Goal: Task Accomplishment & Management: Manage account settings

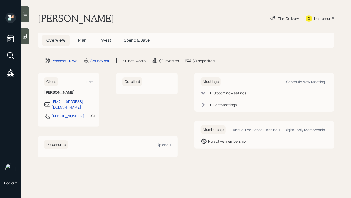
click at [23, 35] on icon at bounding box center [25, 36] width 4 height 4
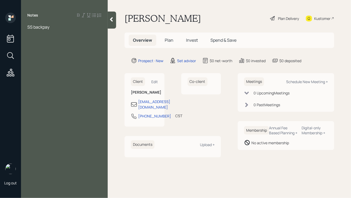
click at [59, 27] on div "SS backpay" at bounding box center [64, 27] width 74 height 6
click at [28, 26] on span "SS backpay - $100k" at bounding box center [45, 27] width 37 height 6
click at [39, 25] on div at bounding box center [64, 27] width 74 height 6
click at [66, 45] on div "SS backpay - $100k" at bounding box center [64, 45] width 74 height 6
click at [40, 26] on div at bounding box center [64, 27] width 74 height 6
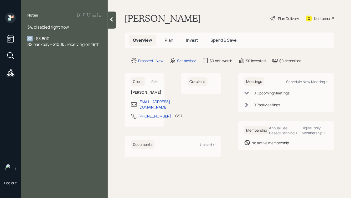
drag, startPoint x: 33, startPoint y: 39, endPoint x: 28, endPoint y: 39, distance: 4.5
click at [28, 39] on span "SS - $3,800" at bounding box center [38, 39] width 22 height 6
click at [89, 37] on div "Disability payments - $3,800" at bounding box center [64, 39] width 74 height 6
drag, startPoint x: 53, startPoint y: 51, endPoint x: 72, endPoint y: 51, distance: 18.7
click at [72, 51] on span "SS backpay - $100k , receiving on 19th" at bounding box center [63, 50] width 72 height 6
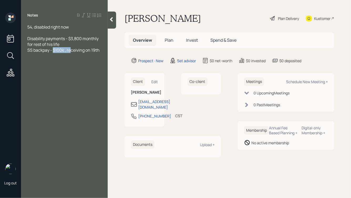
click at [72, 51] on span "SS backpay - $100k , receiving on 19th" at bounding box center [63, 50] width 72 height 6
click at [100, 50] on span "SS backpay - $100k , receiving on 19th" at bounding box center [63, 50] width 72 height 6
click at [75, 68] on div "Bitcoin: $150k he thinks" at bounding box center [64, 68] width 74 height 6
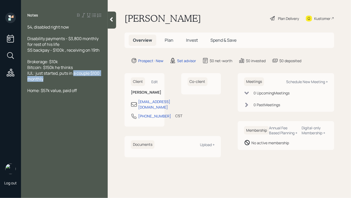
drag, startPoint x: 75, startPoint y: 74, endPoint x: 86, endPoint y: 80, distance: 12.2
click at [86, 80] on div "IUL: just started, puts in a couple $100 monthly" at bounding box center [64, 76] width 74 height 12
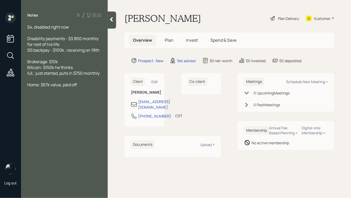
click at [83, 86] on div "Home: $57k value, paid off" at bounding box center [64, 85] width 74 height 6
click at [101, 75] on div "IUL: just started, puts in $750 monthly" at bounding box center [64, 73] width 74 height 6
click at [58, 62] on div "Brokerage: $10k" at bounding box center [64, 62] width 74 height 6
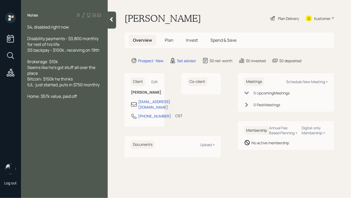
click at [113, 20] on icon at bounding box center [111, 19] width 5 height 5
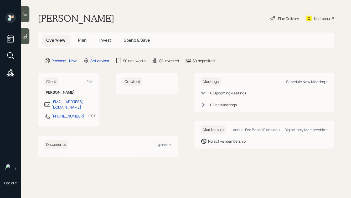
click at [301, 83] on div "Schedule New Meeting +" at bounding box center [307, 81] width 42 height 5
select select "round-[PERSON_NAME]"
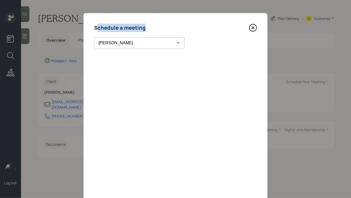
drag, startPoint x: 97, startPoint y: 27, endPoint x: 147, endPoint y: 26, distance: 50.2
click at [147, 26] on div "Schedule a meeting" at bounding box center [175, 28] width 163 height 8
drag, startPoint x: 95, startPoint y: 27, endPoint x: 153, endPoint y: 24, distance: 58.7
click at [153, 24] on div "Schedule a meeting" at bounding box center [175, 28] width 163 height 8
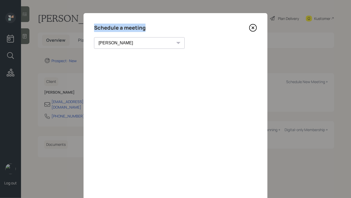
click at [153, 24] on div "Schedule a meeting" at bounding box center [175, 28] width 163 height 8
click at [252, 29] on icon at bounding box center [253, 28] width 8 height 8
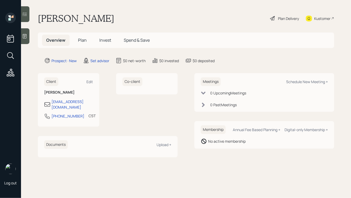
click at [315, 17] on div "Kustomer" at bounding box center [322, 19] width 16 height 6
